Goal: Find specific fact: Find specific page/section

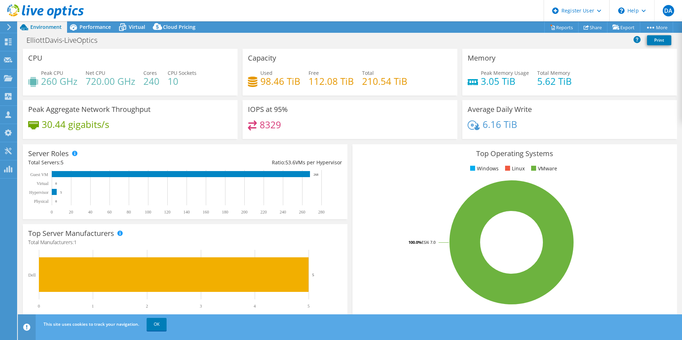
select select "USD"
click at [92, 26] on span "Performance" at bounding box center [95, 27] width 31 height 7
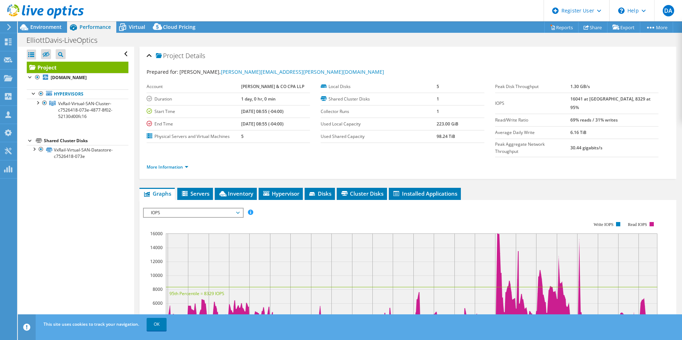
click at [127, 21] on header "DA Dell User Derrick Adom Derrick.Adom@dell.com Dell My Profile Log Out \n Help…" at bounding box center [341, 10] width 682 height 21
click at [123, 27] on icon at bounding box center [122, 27] width 12 height 12
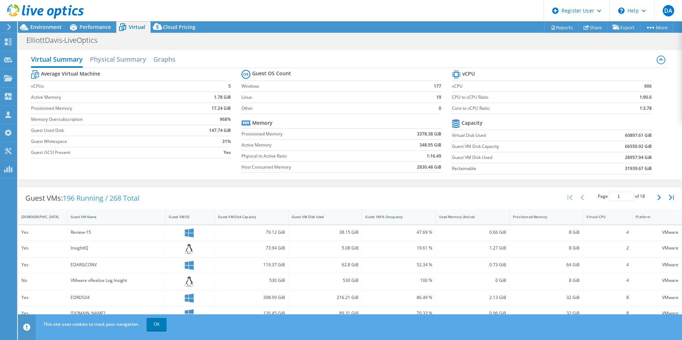
click at [91, 20] on header "DA Dell User Derrick Adom Derrick.Adom@dell.com Dell My Profile Log Out \n Help…" at bounding box center [341, 10] width 682 height 21
click at [91, 27] on span "Performance" at bounding box center [95, 27] width 31 height 7
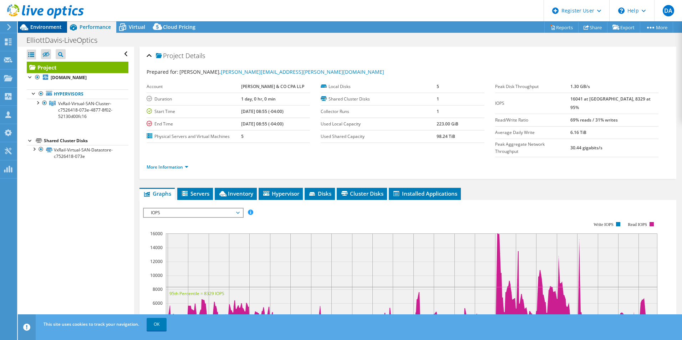
click at [49, 28] on span "Environment" at bounding box center [45, 27] width 31 height 7
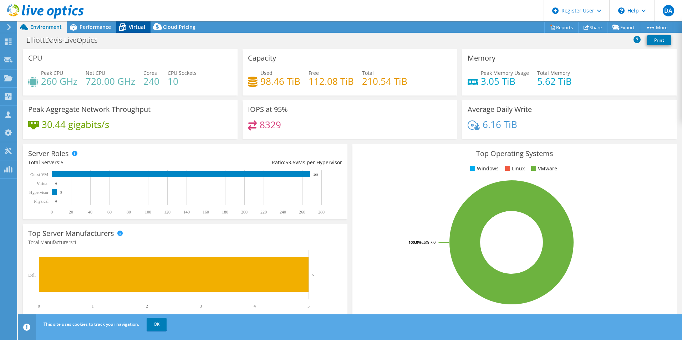
click at [131, 26] on span "Virtual" at bounding box center [137, 27] width 16 height 7
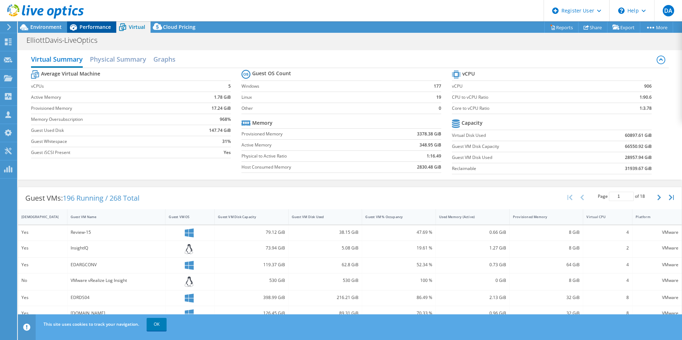
click at [91, 27] on span "Performance" at bounding box center [95, 27] width 31 height 7
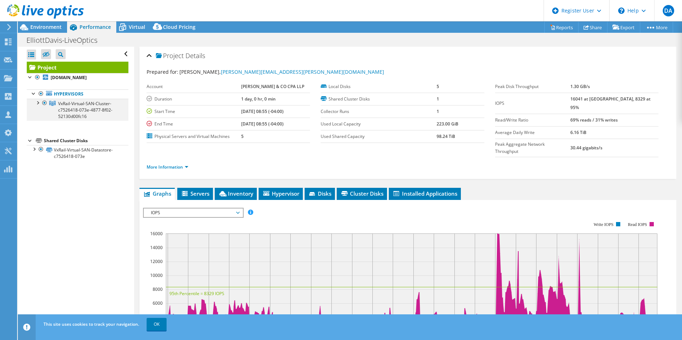
click at [39, 101] on div at bounding box center [37, 102] width 7 height 7
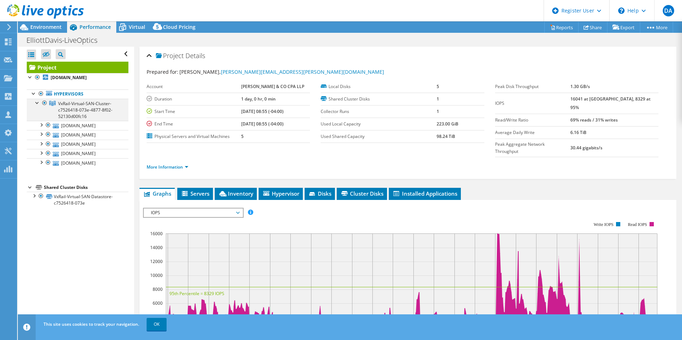
click at [39, 101] on div at bounding box center [37, 102] width 7 height 7
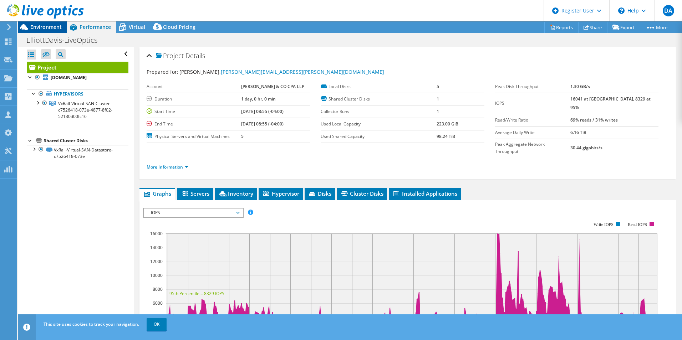
click at [56, 24] on span "Environment" at bounding box center [45, 27] width 31 height 7
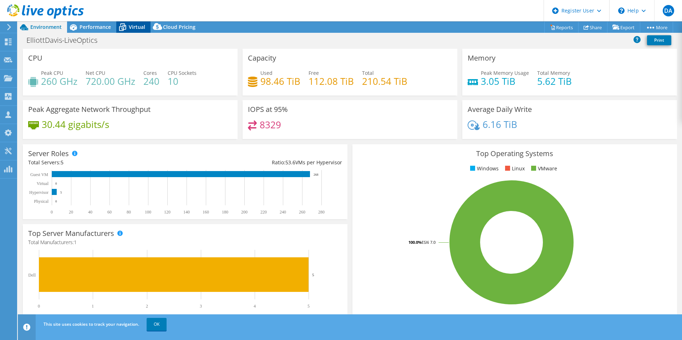
click at [134, 22] on div "Virtual" at bounding box center [133, 26] width 34 height 11
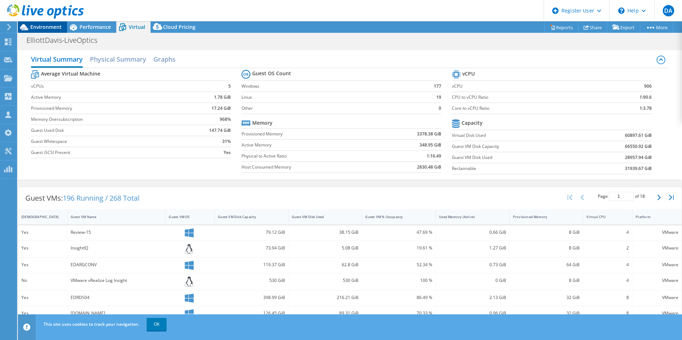
click at [50, 25] on span "Environment" at bounding box center [45, 27] width 31 height 7
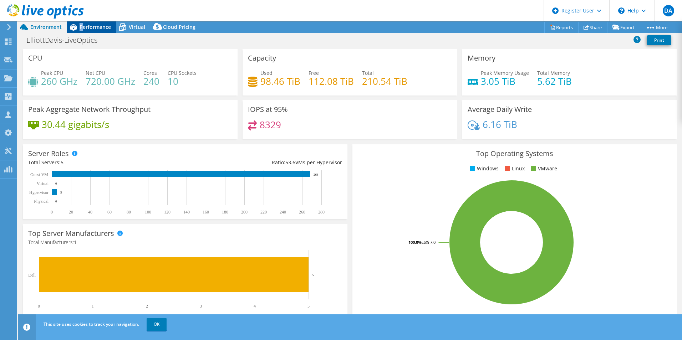
click at [81, 29] on span "Performance" at bounding box center [95, 27] width 31 height 7
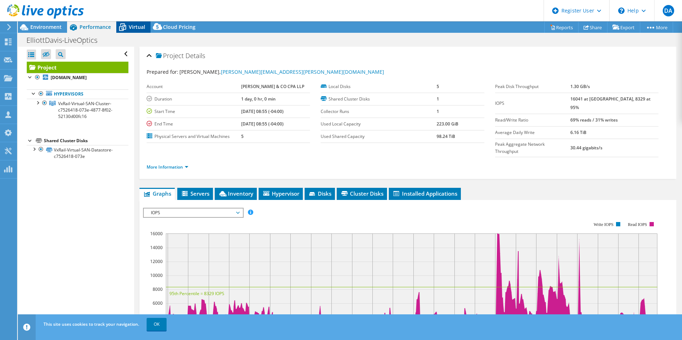
click at [138, 26] on span "Virtual" at bounding box center [137, 27] width 16 height 7
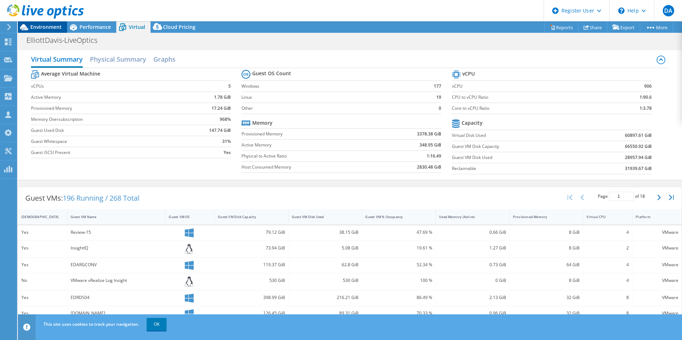
click at [48, 30] on span "Environment" at bounding box center [45, 27] width 31 height 7
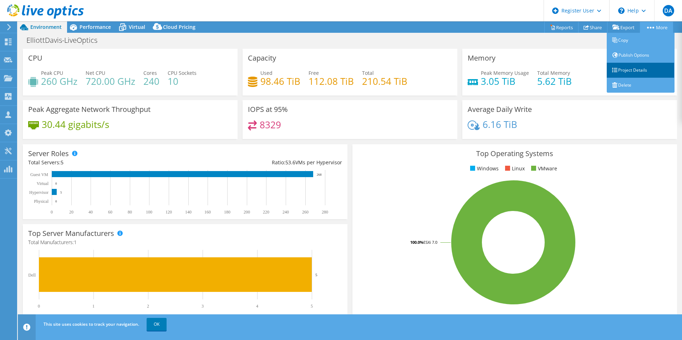
drag, startPoint x: 635, startPoint y: 69, endPoint x: 620, endPoint y: 74, distance: 15.3
click at [635, 69] on link "Project Details" at bounding box center [641, 70] width 68 height 15
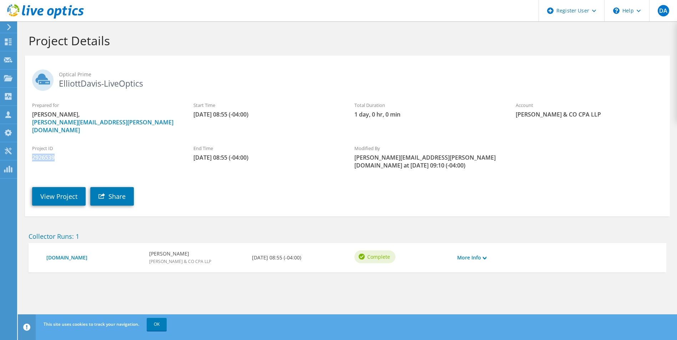
drag, startPoint x: 61, startPoint y: 150, endPoint x: 29, endPoint y: 151, distance: 31.4
click at [29, 151] on div "Project ID 2926539" at bounding box center [105, 153] width 161 height 24
drag, startPoint x: 29, startPoint y: 151, endPoint x: 37, endPoint y: 148, distance: 8.2
copy span "2926539"
click at [64, 187] on link "View Project" at bounding box center [59, 196] width 54 height 19
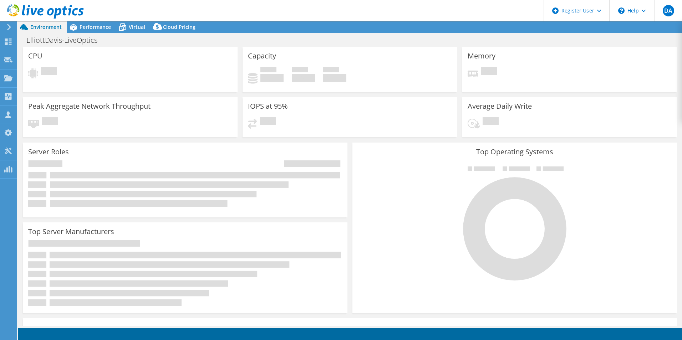
select select "USD"
